Goal: Use online tool/utility: Utilize a website feature to perform a specific function

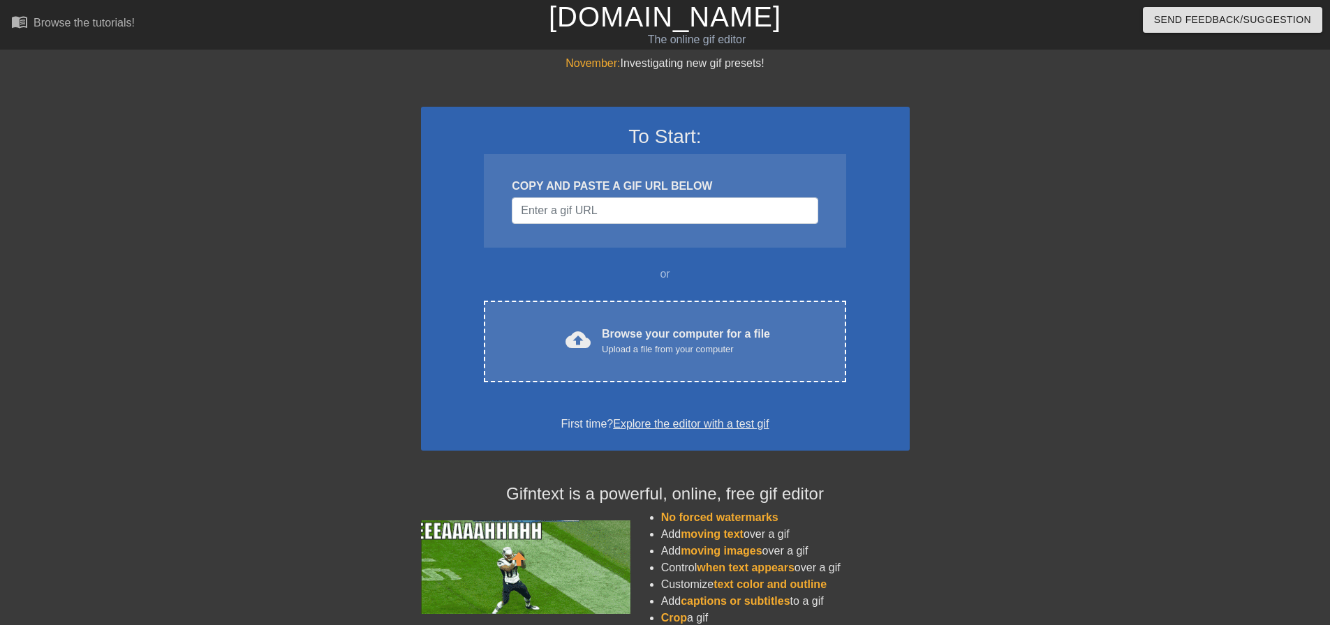
click at [733, 264] on div "To Start: COPY AND PASTE A GIF URL BELOW or cloud_upload Browse your computer f…" at bounding box center [665, 279] width 489 height 344
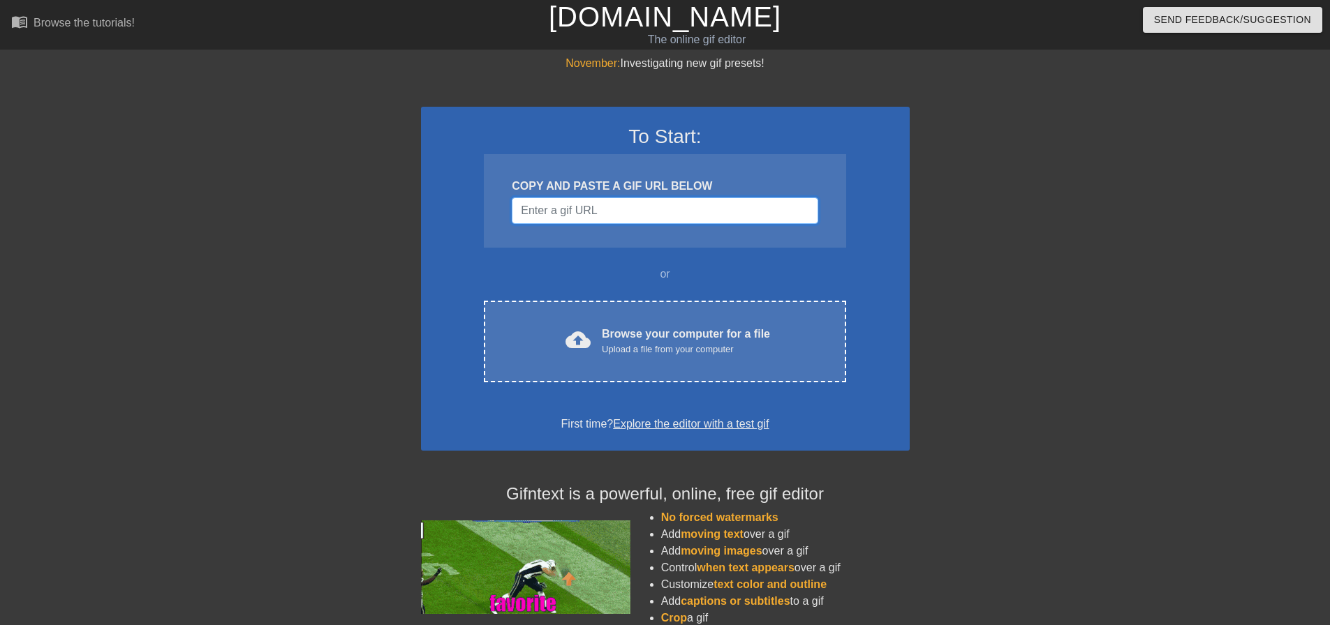
click at [625, 210] on input "Username" at bounding box center [665, 211] width 306 height 27
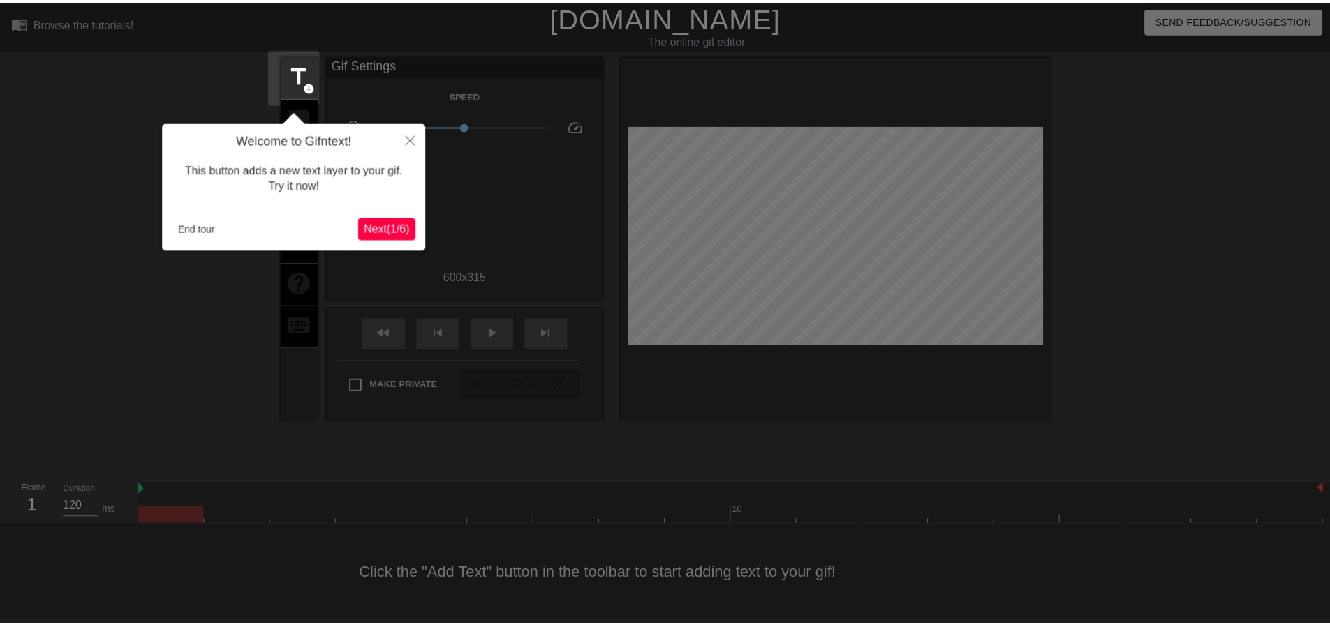
scroll to position [7, 0]
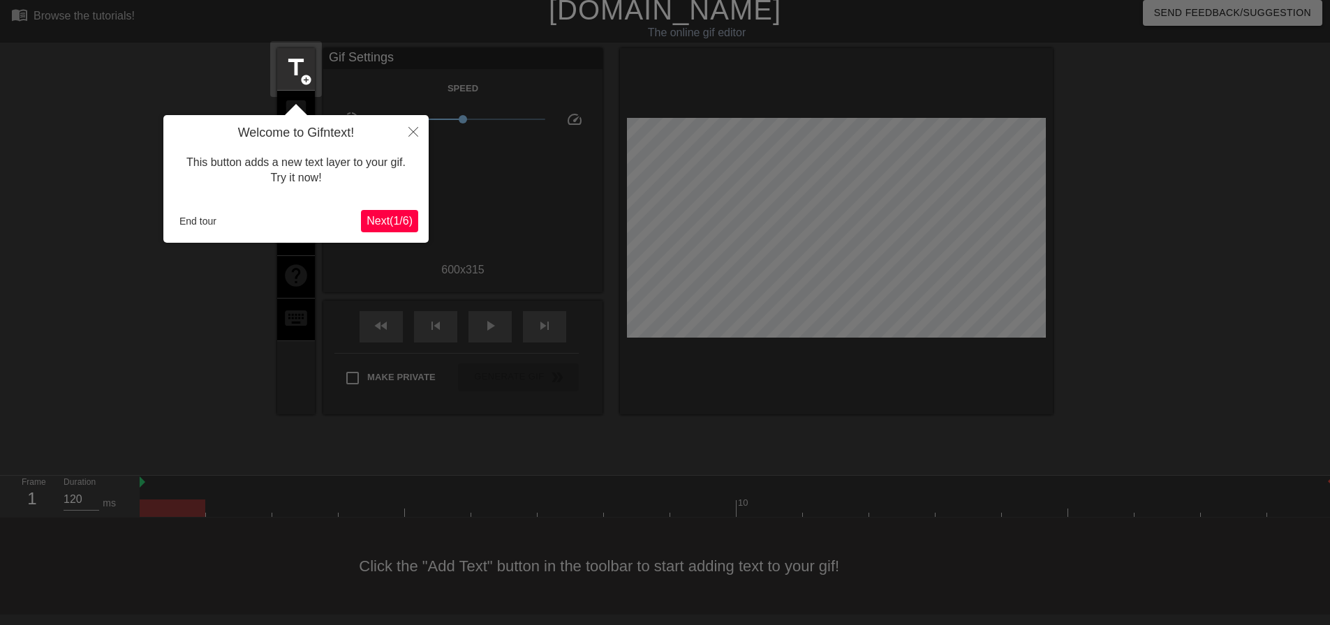
click at [378, 219] on span "Next ( 1 / 6 )" at bounding box center [389, 221] width 46 height 12
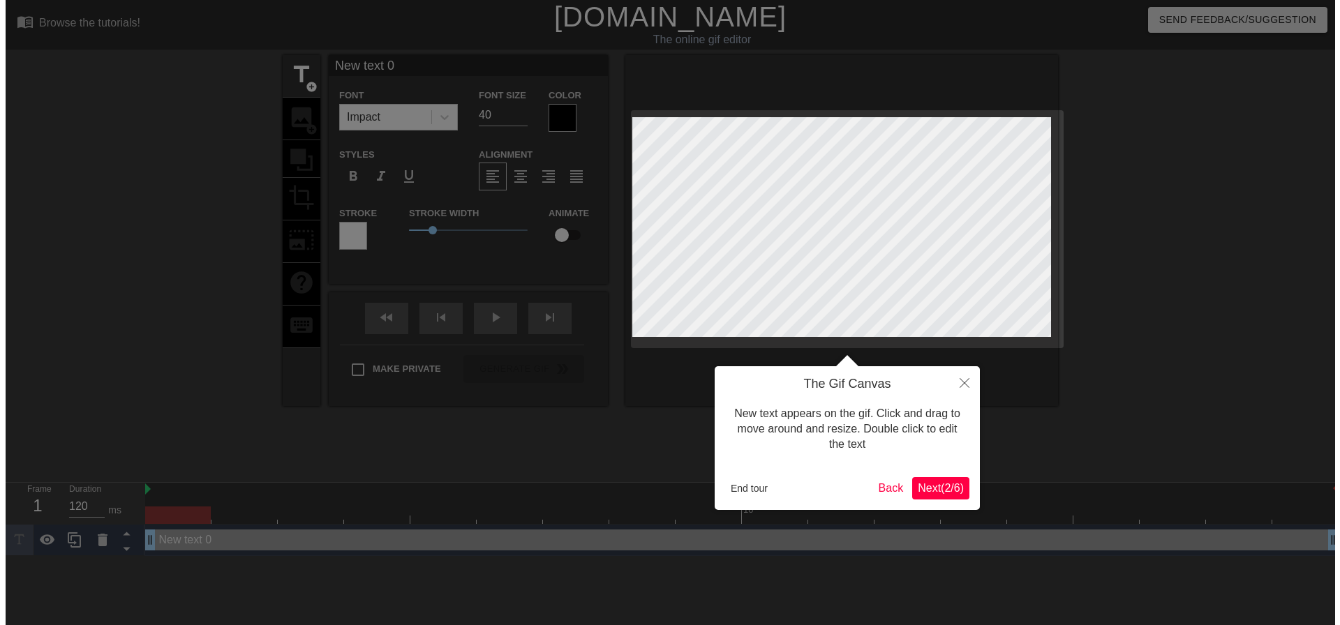
scroll to position [0, 0]
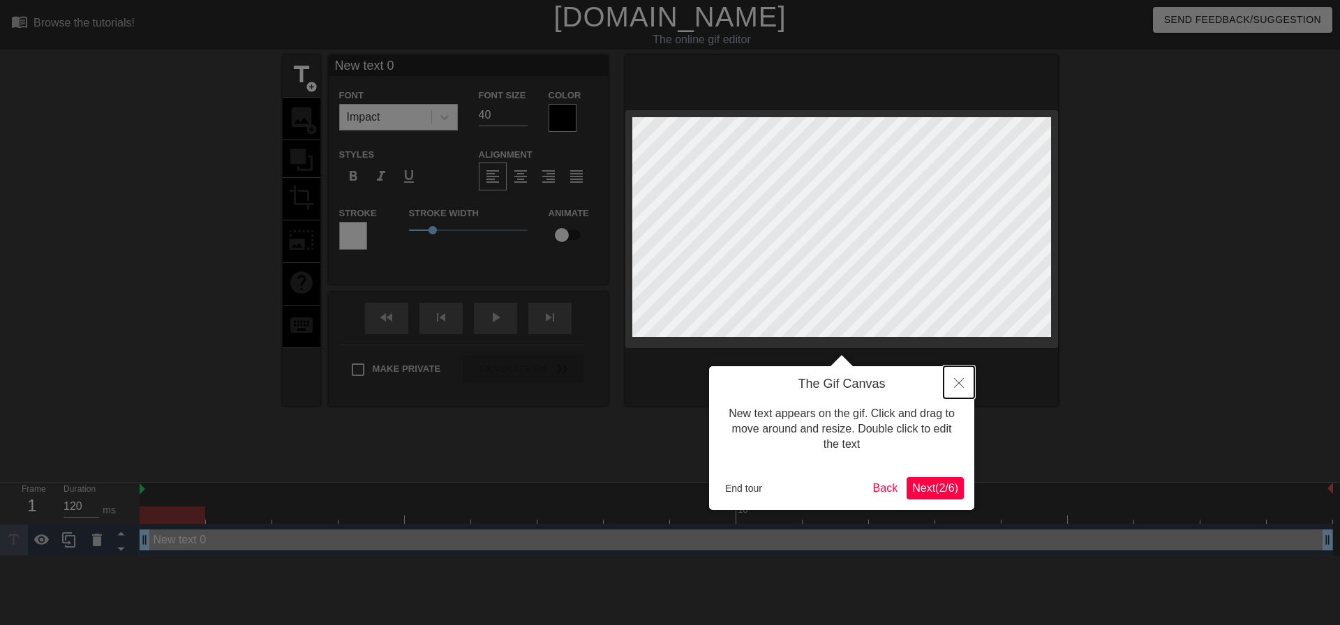
click at [961, 380] on icon "Close" at bounding box center [959, 383] width 10 height 10
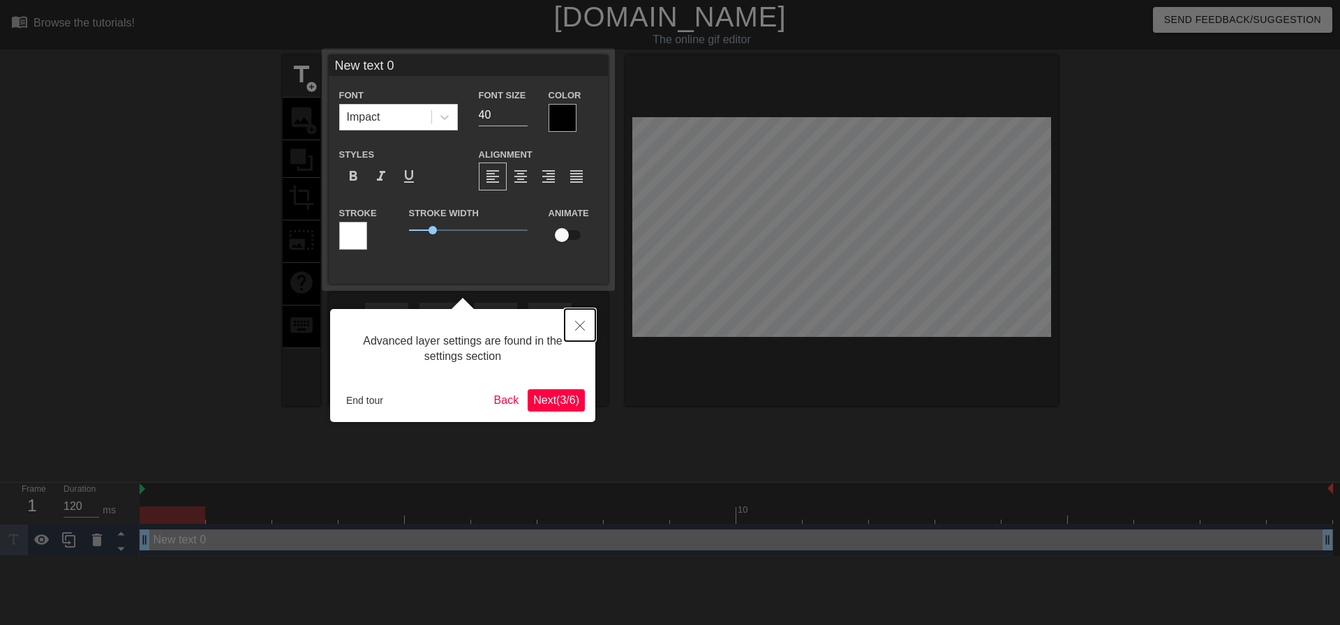
click at [585, 322] on button "Close" at bounding box center [580, 325] width 31 height 32
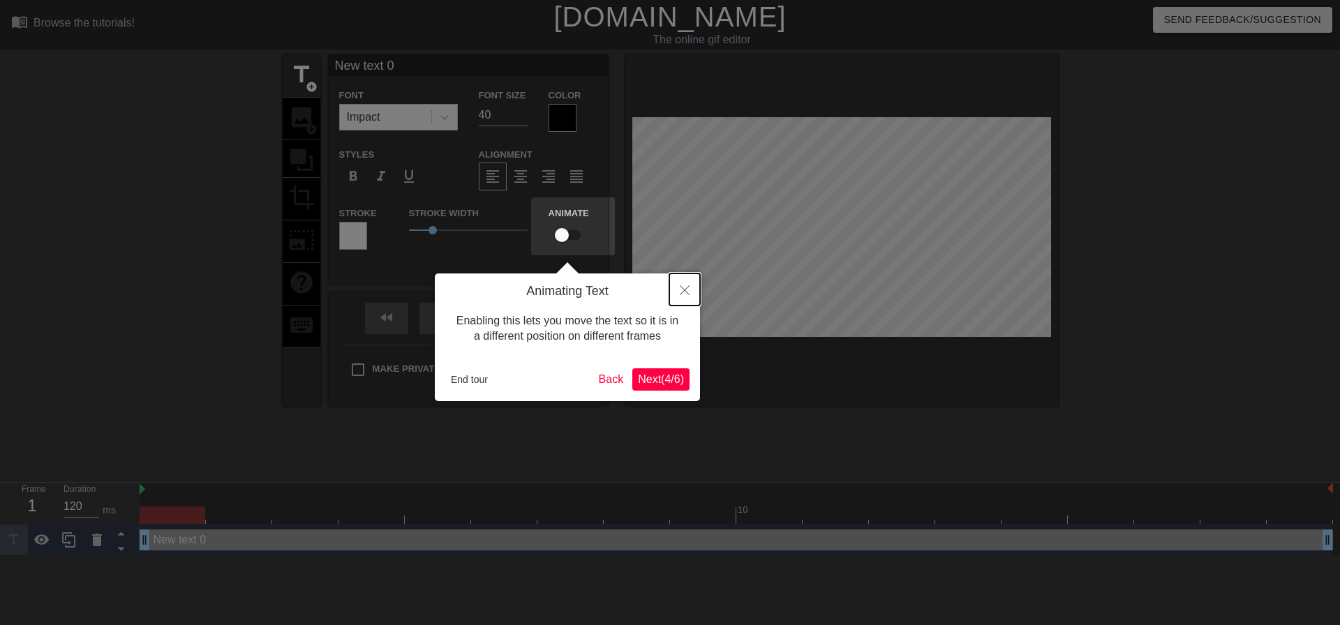
click at [689, 290] on icon "Close" at bounding box center [685, 290] width 10 height 10
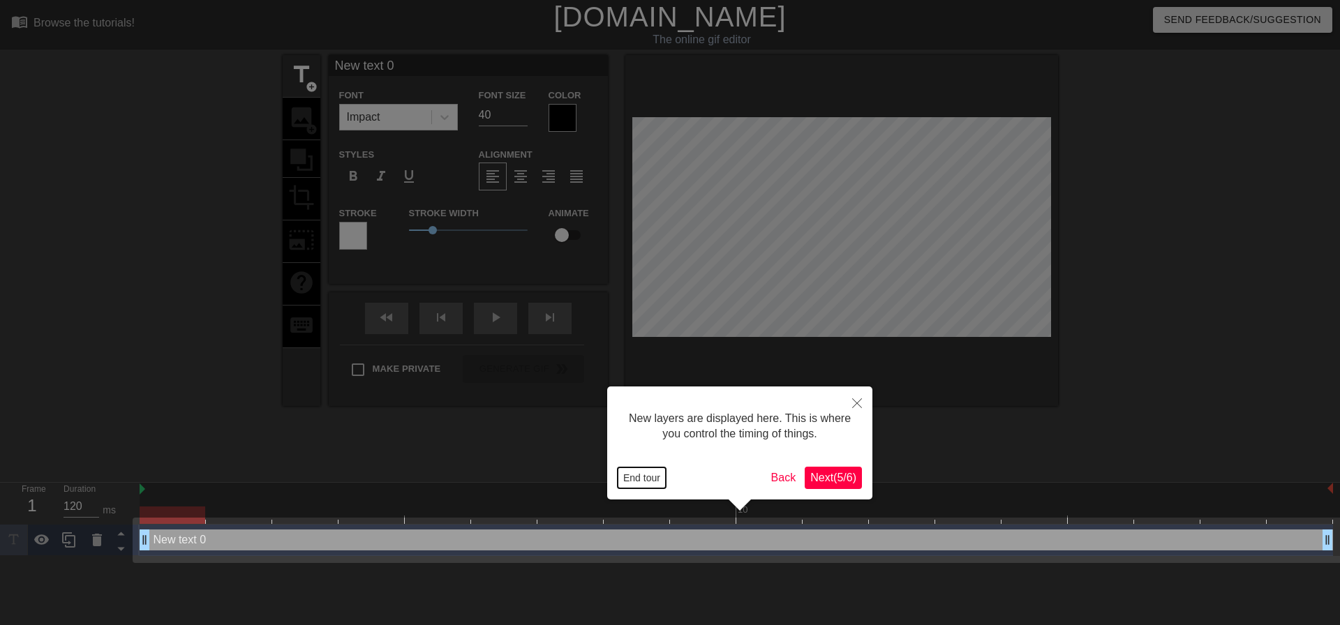
click at [644, 475] on button "End tour" at bounding box center [642, 478] width 48 height 21
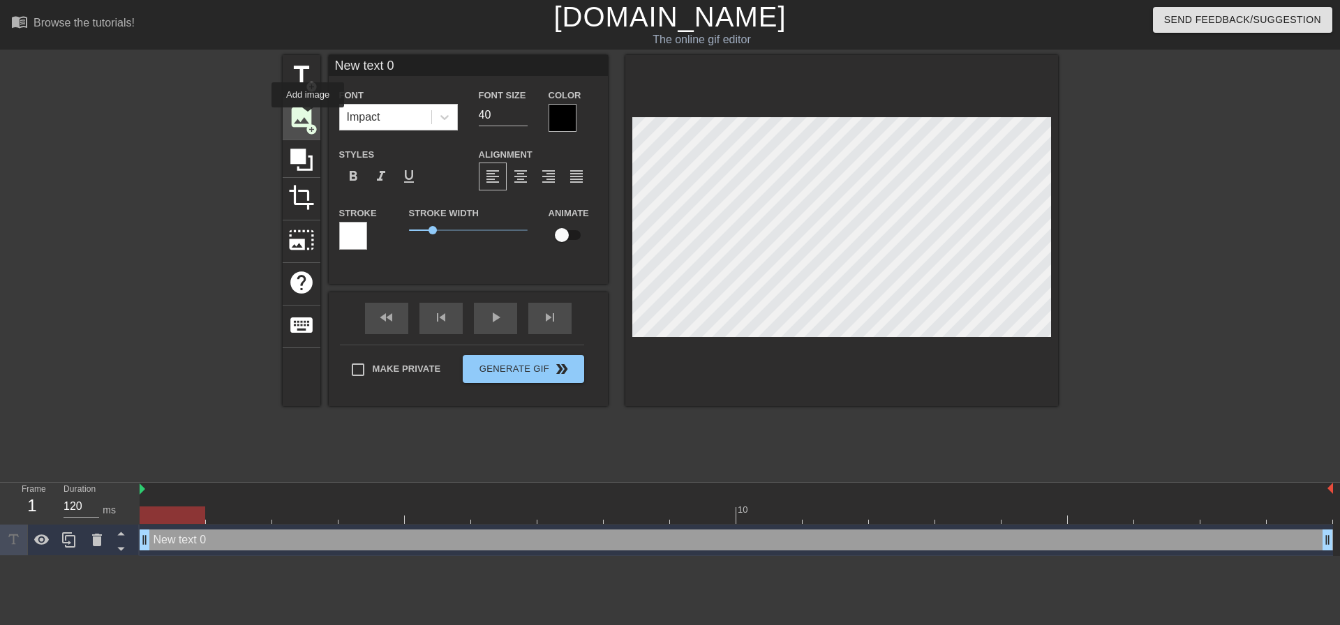
click at [308, 117] on span "image" at bounding box center [301, 117] width 27 height 27
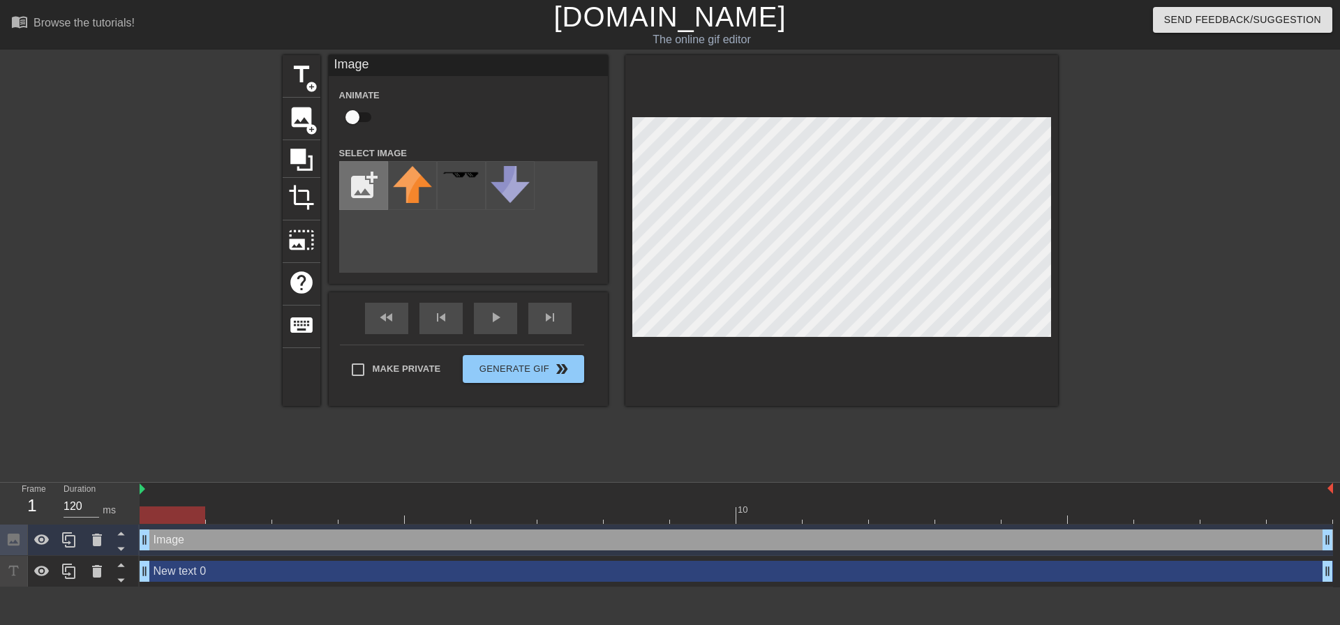
click at [371, 191] on input "file" at bounding box center [363, 185] width 47 height 47
click at [345, 174] on input "file" at bounding box center [363, 185] width 47 height 47
type input "C:\fakepath\0006623_watchguard-firebox-m390-with-3-yr-basic-security-suite_600.…"
click at [419, 181] on img at bounding box center [412, 179] width 39 height 26
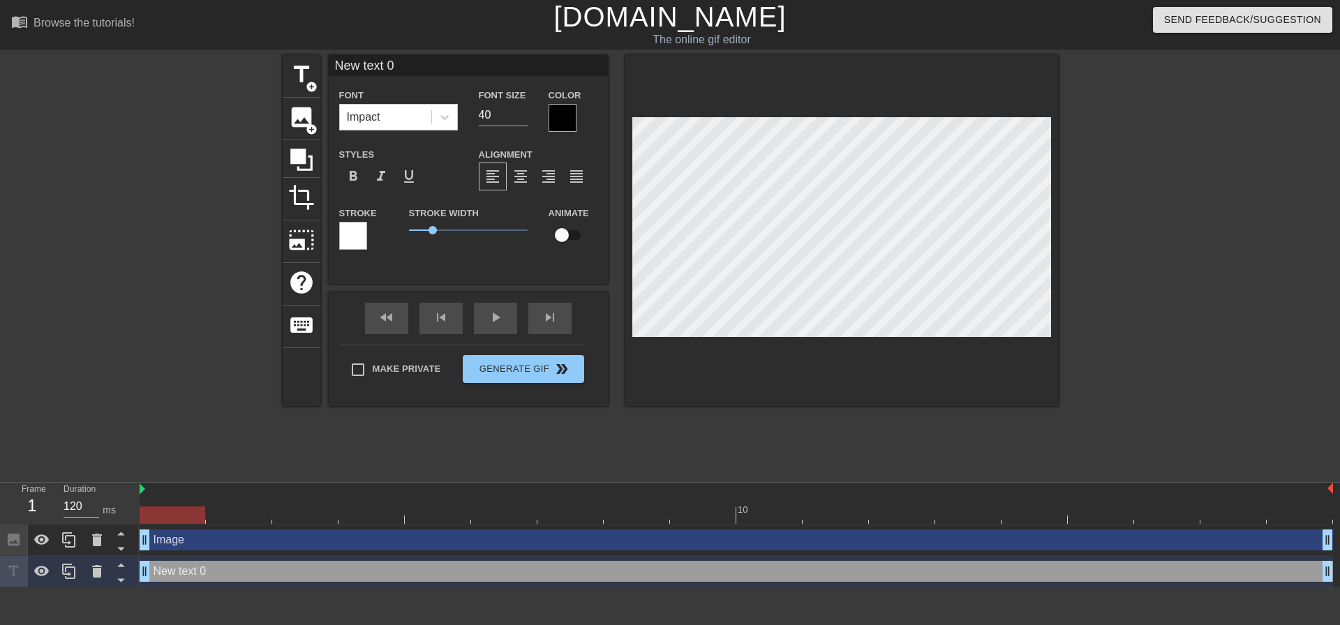
scroll to position [2, 3]
click at [735, 460] on div "title add_circle image add_circle crop photo_size_select_large help keyboard Ne…" at bounding box center [670, 264] width 775 height 419
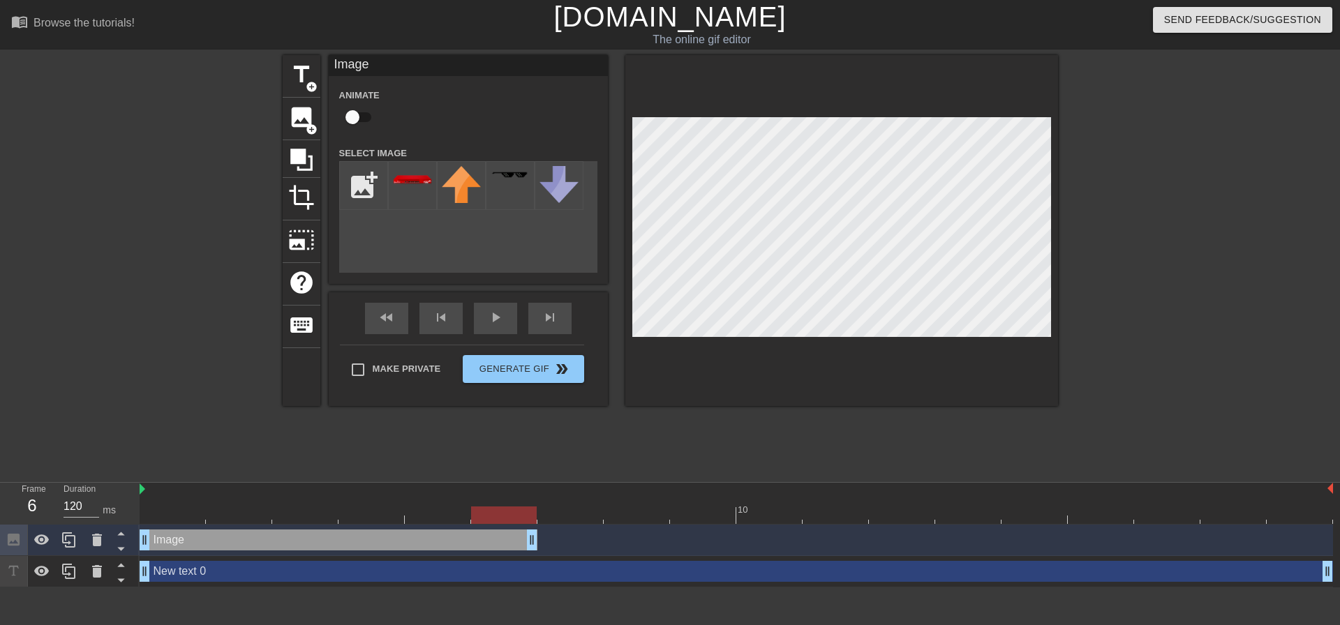
drag, startPoint x: 1330, startPoint y: 544, endPoint x: 563, endPoint y: 507, distance: 767.2
click at [563, 507] on div "10 Image drag_handle drag_handle New text 0 drag_handle drag_handle" at bounding box center [740, 535] width 1200 height 105
click at [542, 363] on div "Make Private Generate Gif double_arrow" at bounding box center [462, 372] width 244 height 55
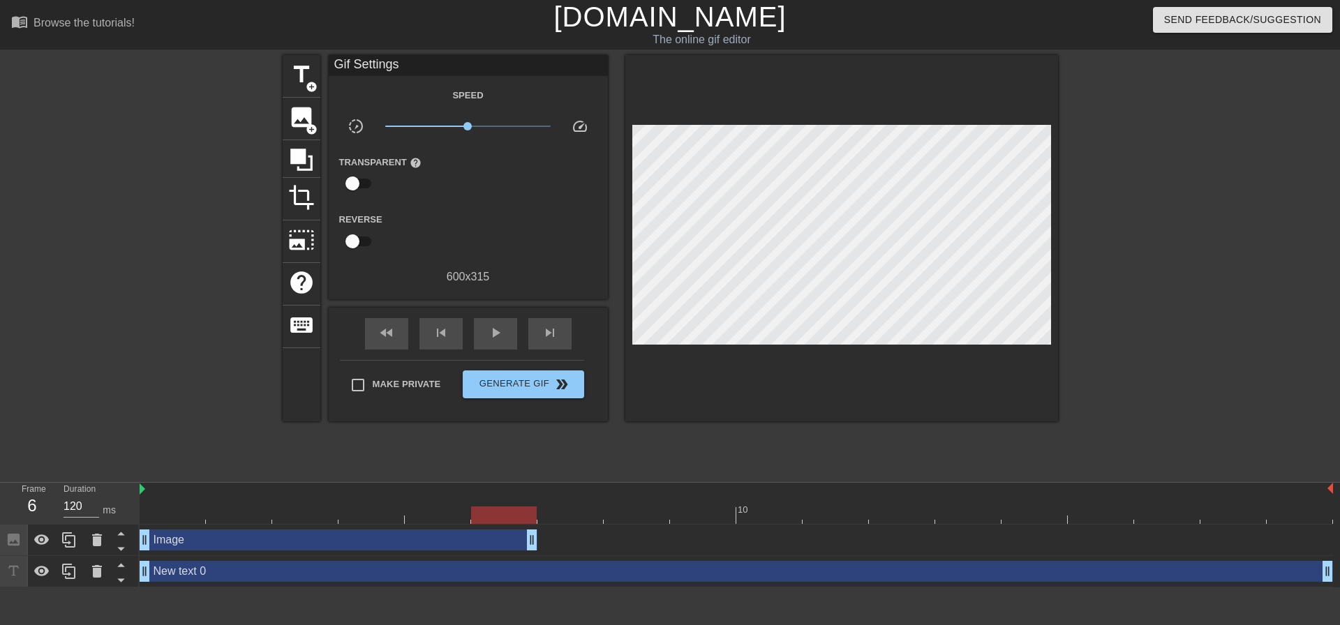
click at [583, 414] on div "fast_rewind skip_previous play_arrow skip_next Make Private Generate Gif double…" at bounding box center [468, 365] width 279 height 114
click at [556, 377] on span "double_arrow" at bounding box center [561, 384] width 17 height 17
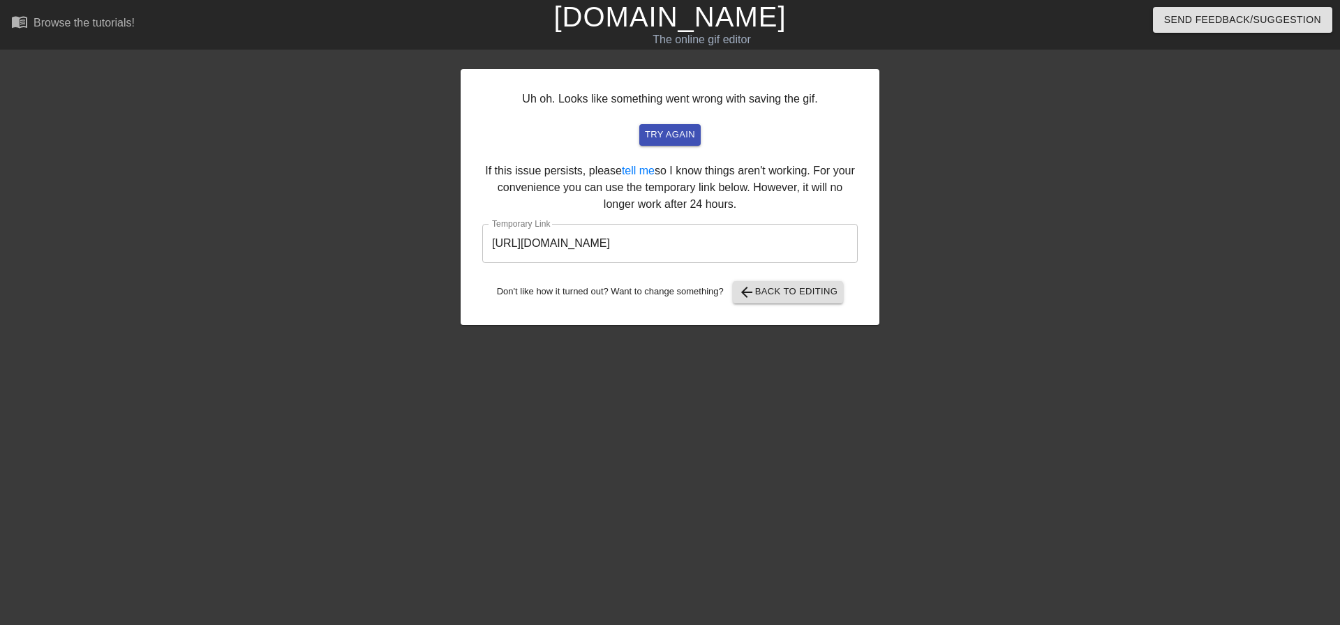
click at [725, 251] on input "[URL][DOMAIN_NAME]" at bounding box center [669, 243] width 375 height 39
